Goal: Transaction & Acquisition: Obtain resource

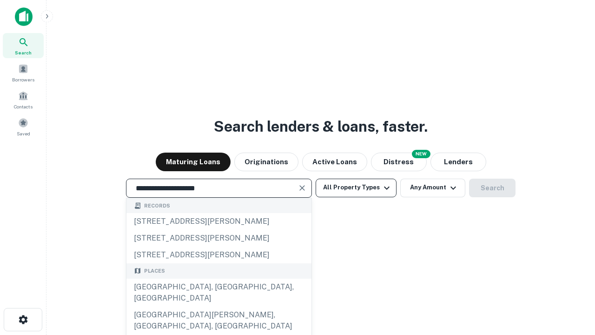
type input "**********"
click at [356, 187] on button "All Property Types" at bounding box center [356, 188] width 81 height 19
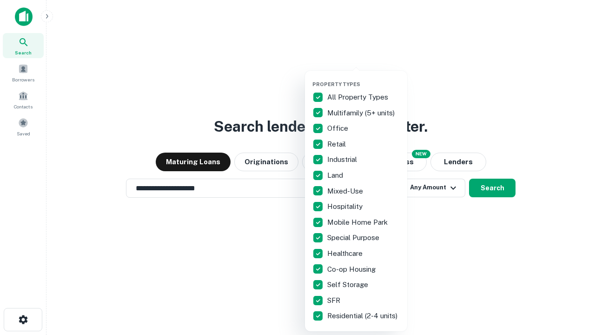
click at [364, 78] on button "button" at bounding box center [363, 78] width 102 height 0
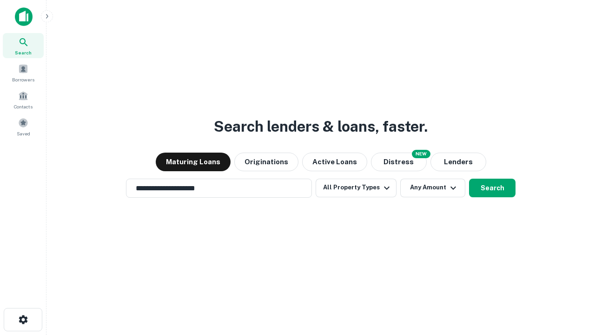
scroll to position [14, 0]
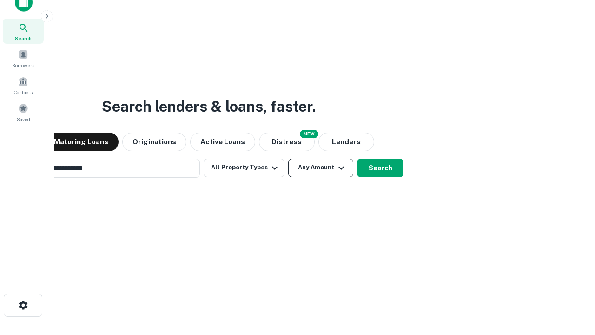
click at [288, 159] on button "Any Amount" at bounding box center [320, 168] width 65 height 19
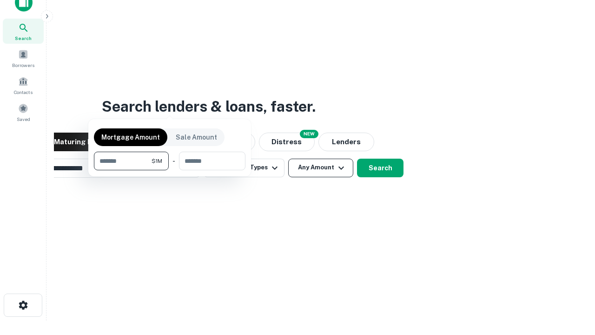
scroll to position [67, 263]
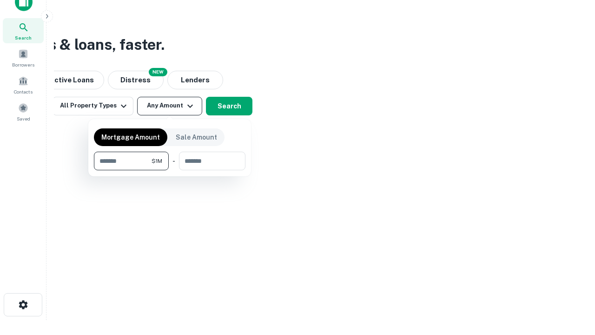
type input "*******"
click at [170, 170] on button "button" at bounding box center [170, 170] width 152 height 0
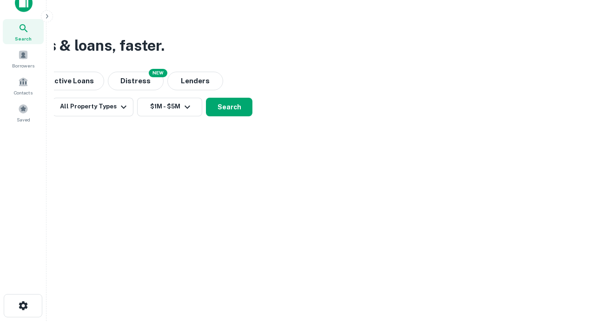
scroll to position [6, 172]
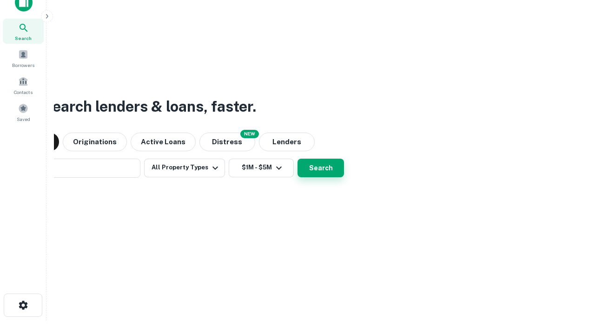
click at [298, 159] on button "Search" at bounding box center [321, 168] width 46 height 19
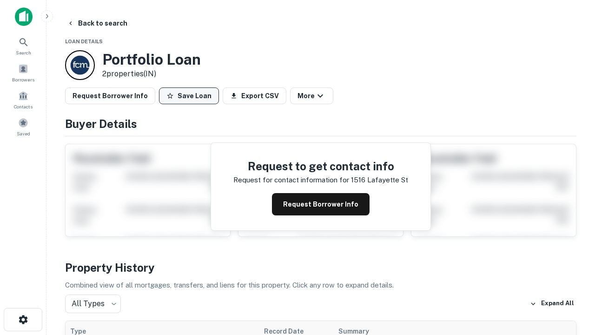
click at [189, 96] on button "Save Loan" at bounding box center [189, 95] width 60 height 17
click at [191, 96] on button "Loan Saved" at bounding box center [191, 95] width 64 height 17
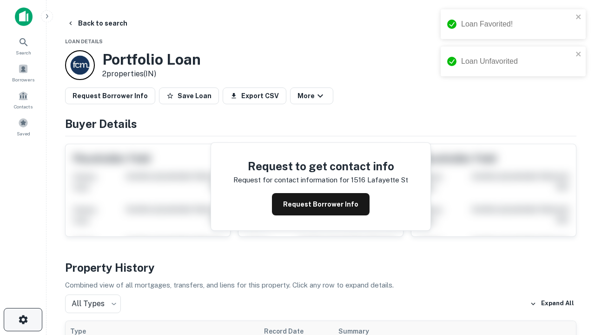
click at [23, 319] on icon "button" at bounding box center [23, 319] width 11 height 11
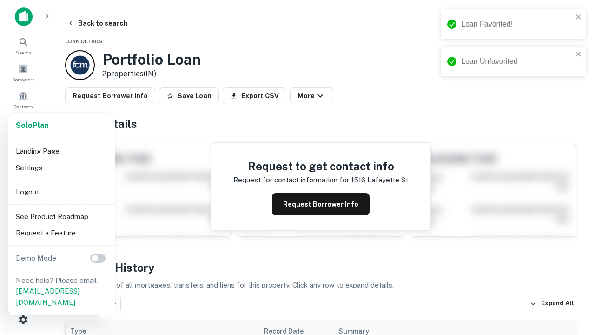
click at [61, 192] on li "Logout" at bounding box center [61, 192] width 99 height 17
